Goal: Task Accomplishment & Management: Manage account settings

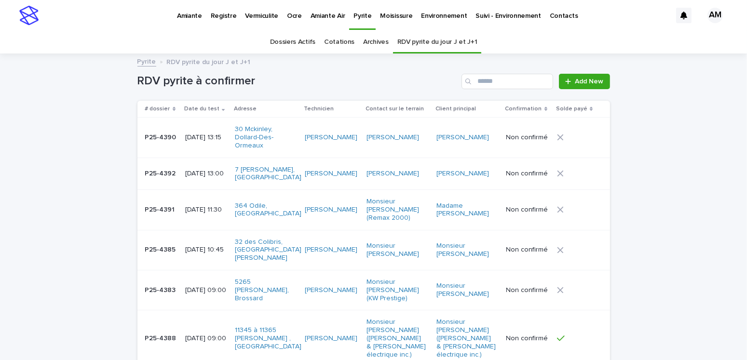
click at [353, 10] on p "Pyrite" at bounding box center [362, 10] width 18 height 20
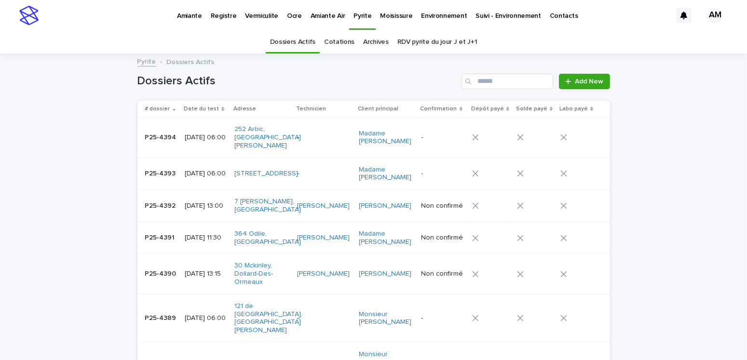
click at [433, 47] on link "RDV pyrite du jour J et J+1" at bounding box center [437, 42] width 80 height 23
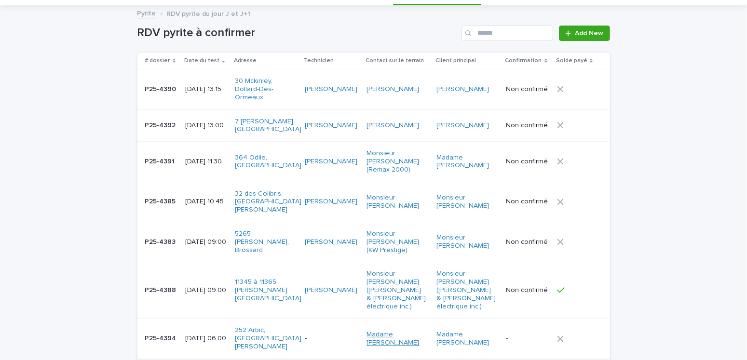
scroll to position [96, 0]
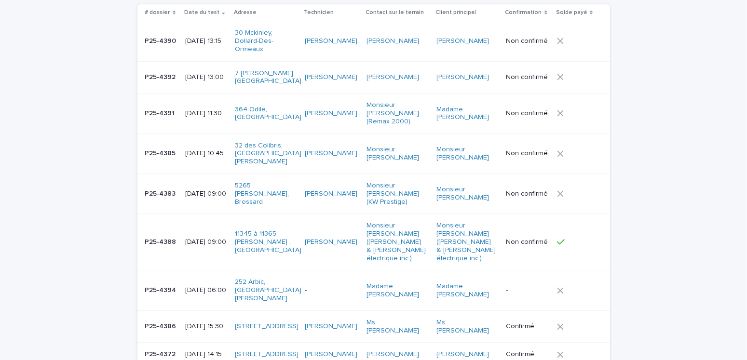
click at [207, 286] on p "[DATE] 06:00" at bounding box center [206, 290] width 42 height 8
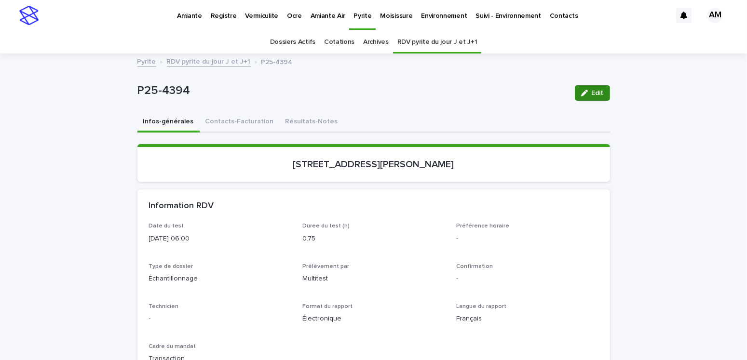
click at [591, 92] on span "Edit" at bounding box center [597, 93] width 12 height 7
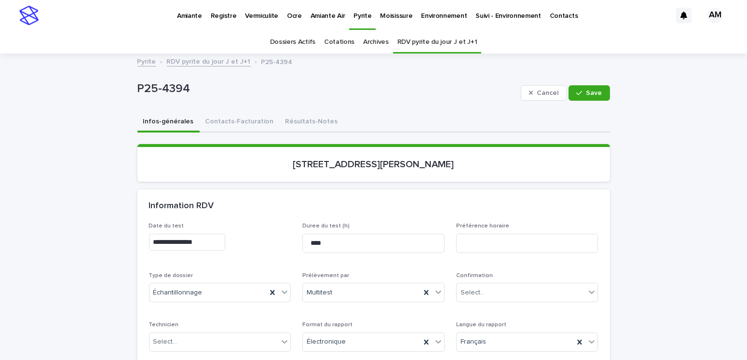
click at [193, 242] on input "**********" at bounding box center [187, 242] width 76 height 17
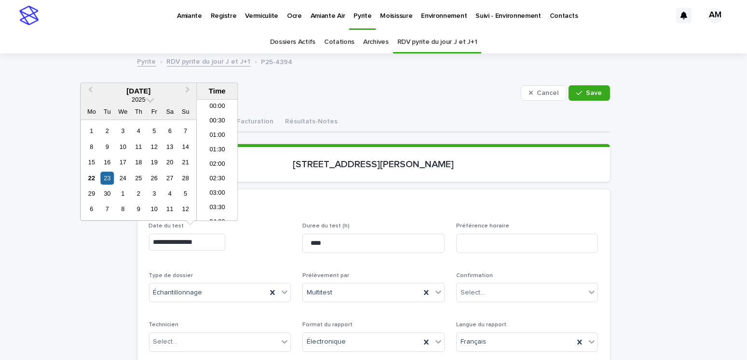
scroll to position [120, 0]
type input "**********"
click at [466, 291] on div "Select..." at bounding box center [472, 293] width 24 height 10
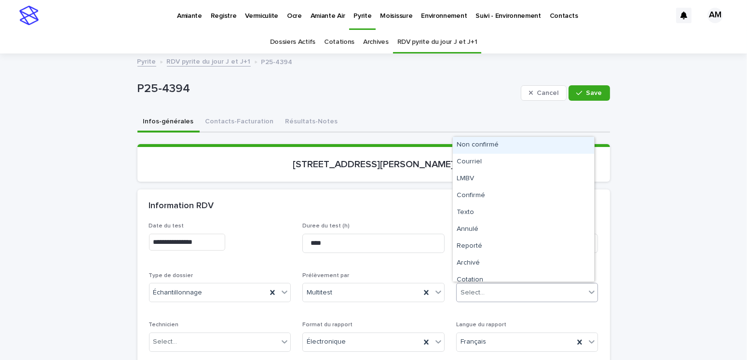
click at [478, 138] on div "Non confirmé" at bounding box center [523, 145] width 141 height 17
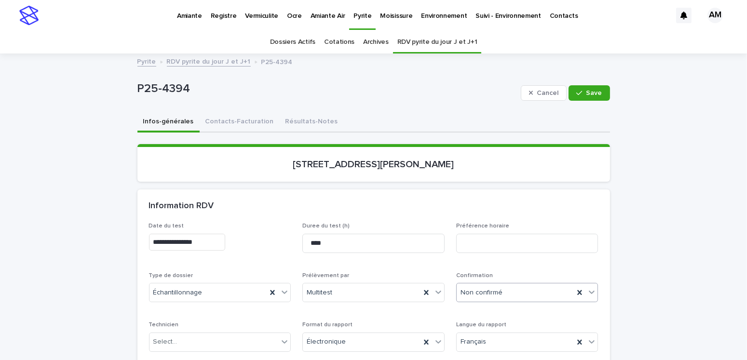
scroll to position [145, 0]
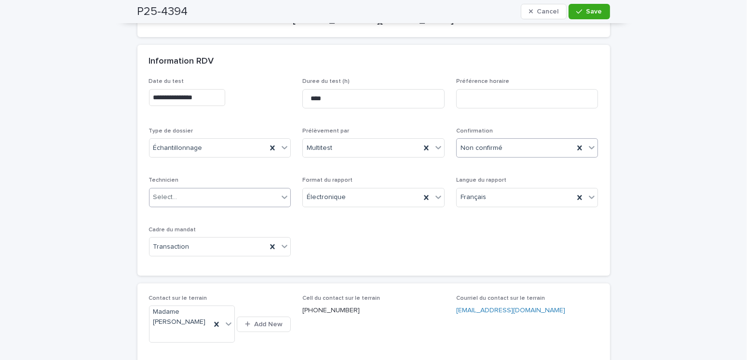
click at [190, 200] on div "Select..." at bounding box center [213, 197] width 129 height 16
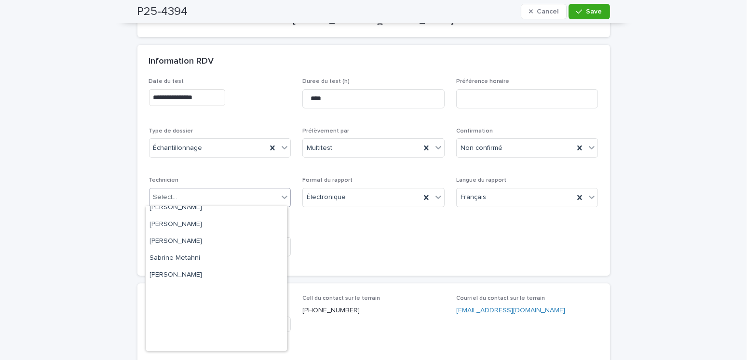
scroll to position [28, 0]
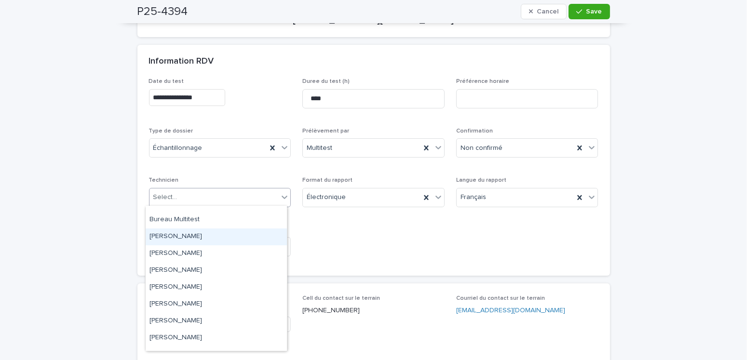
click at [191, 233] on div "[PERSON_NAME]" at bounding box center [216, 236] width 141 height 17
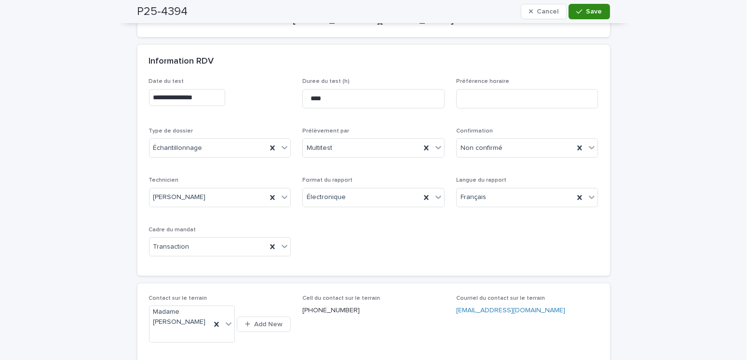
click at [594, 4] on button "Save" at bounding box center [588, 11] width 41 height 15
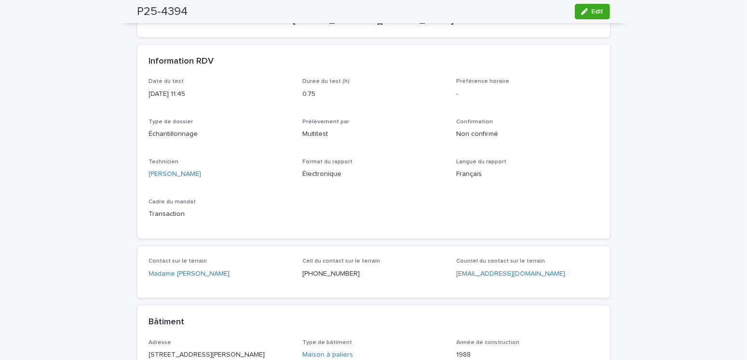
scroll to position [0, 0]
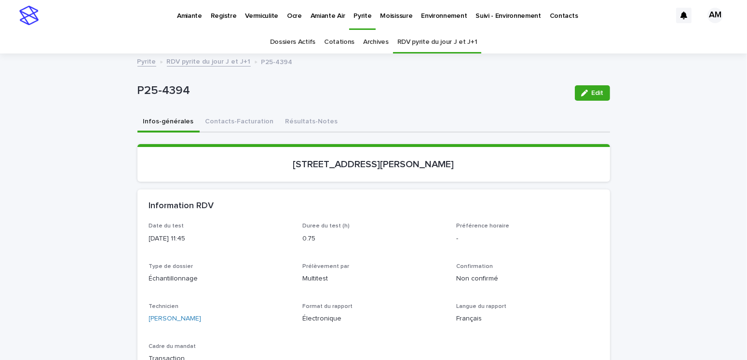
click at [222, 59] on link "RDV pyrite du jour J et J+1" at bounding box center [209, 60] width 84 height 11
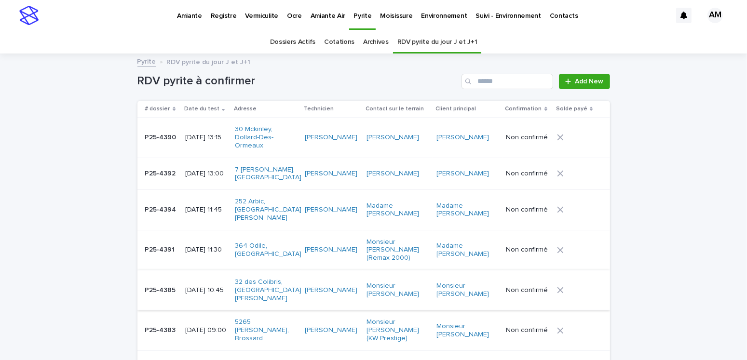
scroll to position [30, 0]
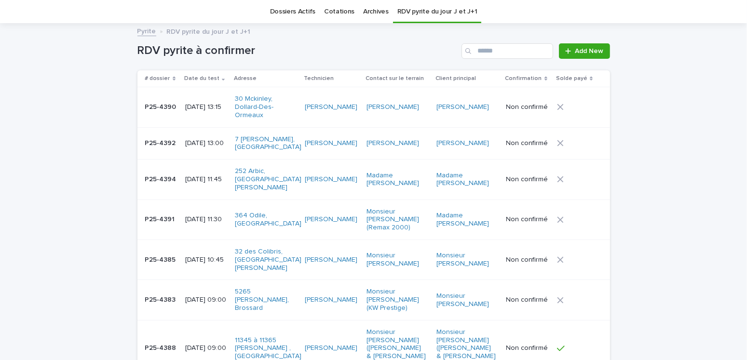
click at [205, 215] on p "[DATE] 11:30" at bounding box center [206, 219] width 42 height 8
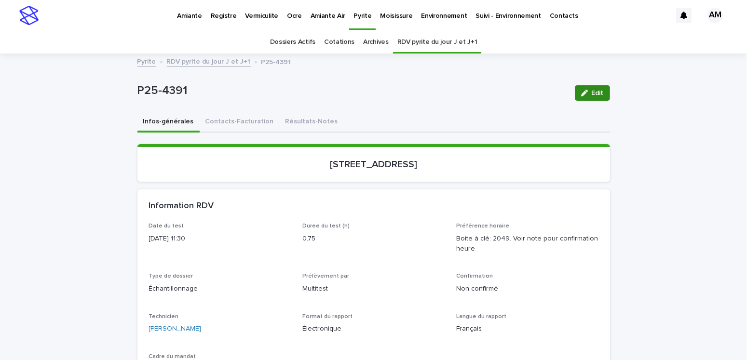
click at [597, 94] on span "Edit" at bounding box center [597, 93] width 12 height 7
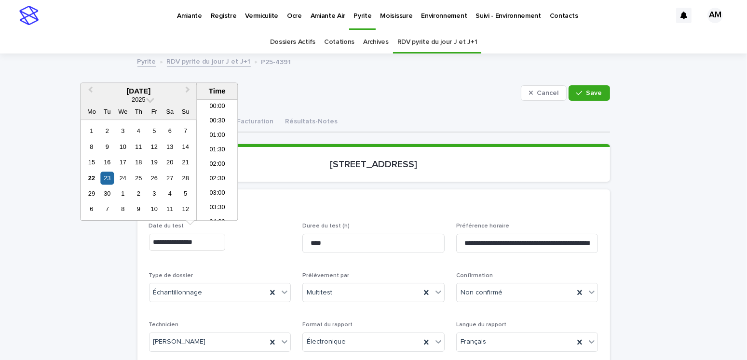
click at [193, 240] on input "**********" at bounding box center [187, 242] width 76 height 17
type input "**********"
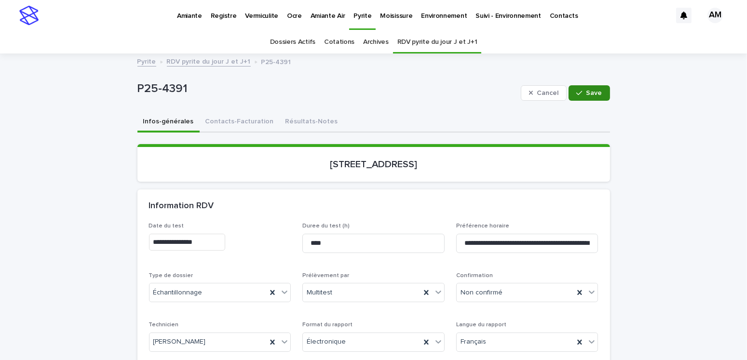
click at [588, 87] on button "Save" at bounding box center [588, 92] width 41 height 15
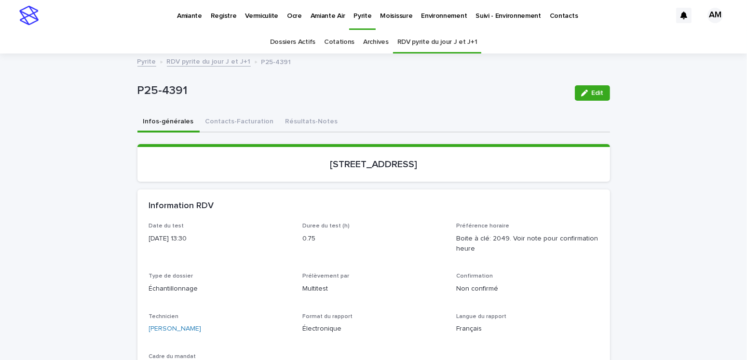
click at [215, 62] on link "RDV pyrite du jour J et J+1" at bounding box center [209, 60] width 84 height 11
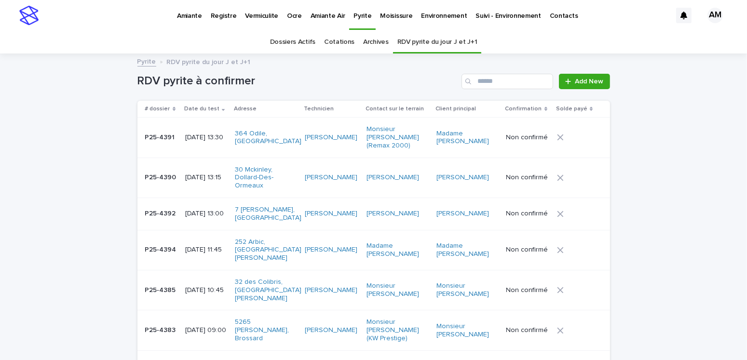
scroll to position [30, 0]
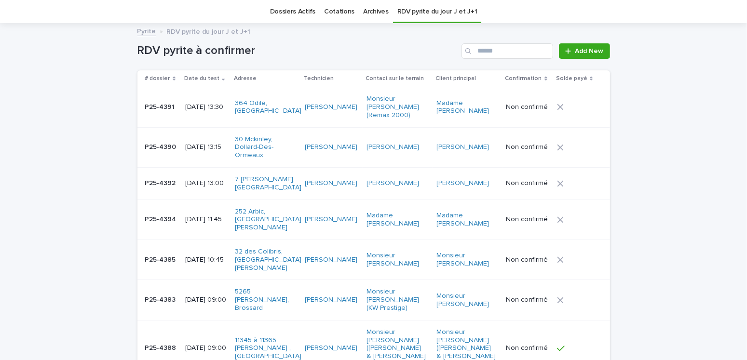
click at [204, 143] on p "[DATE] 13:15" at bounding box center [206, 147] width 42 height 8
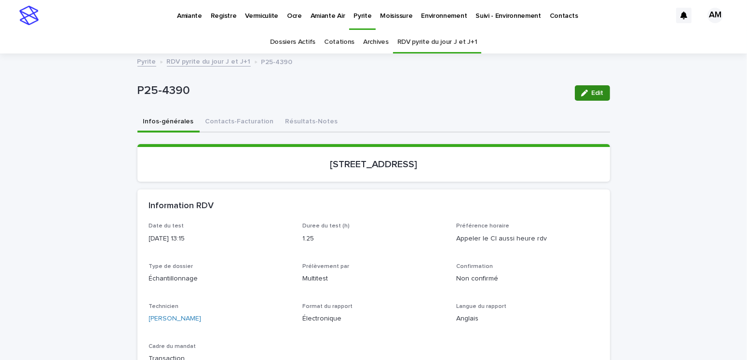
click at [591, 94] on span "Edit" at bounding box center [597, 93] width 12 height 7
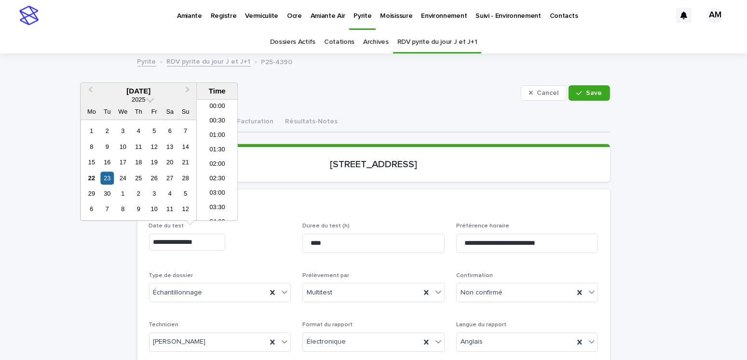
click at [192, 241] on input "**********" at bounding box center [187, 242] width 76 height 17
type input "**********"
click at [590, 94] on span "Save" at bounding box center [594, 93] width 16 height 7
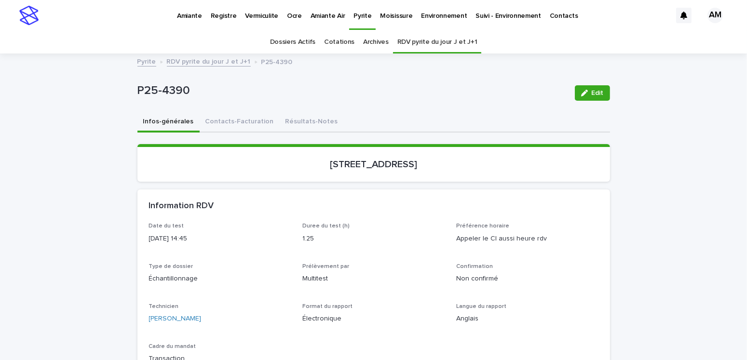
click at [186, 65] on link "RDV pyrite du jour J et J+1" at bounding box center [209, 60] width 84 height 11
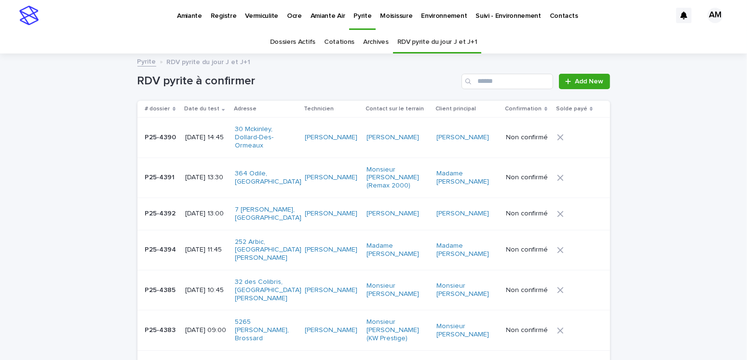
scroll to position [30, 0]
